Goal: Task Accomplishment & Management: Complete application form

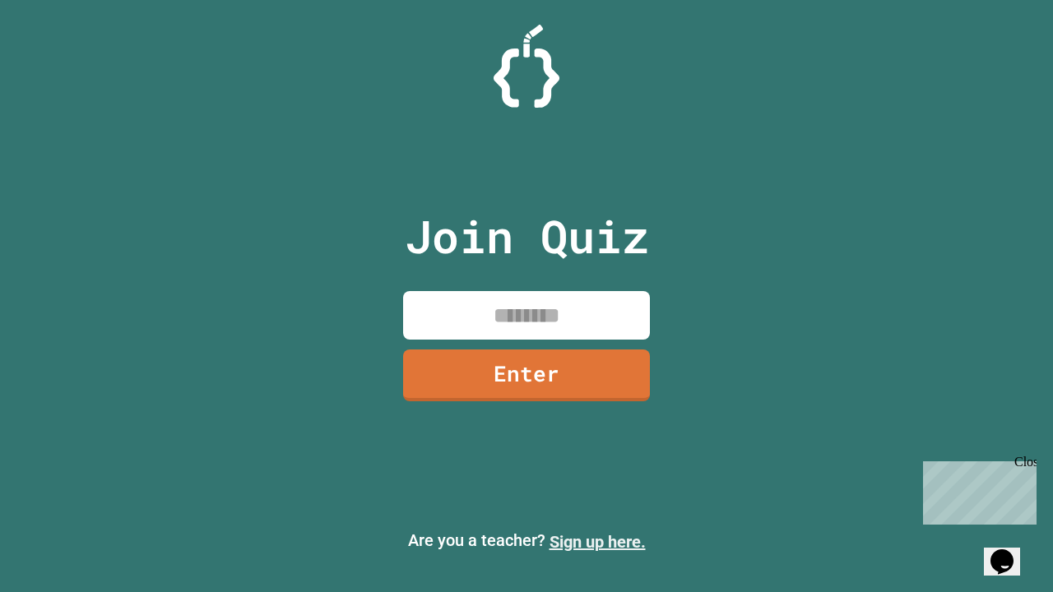
click at [597, 542] on link "Sign up here." at bounding box center [597, 542] width 96 height 20
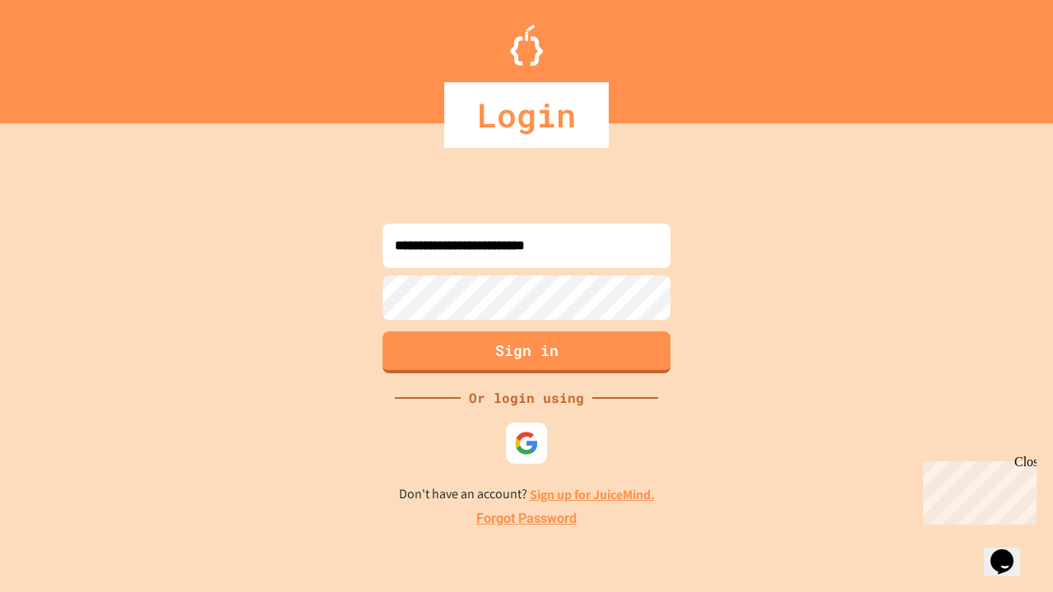
type input "**********"
